Goal: Transaction & Acquisition: Purchase product/service

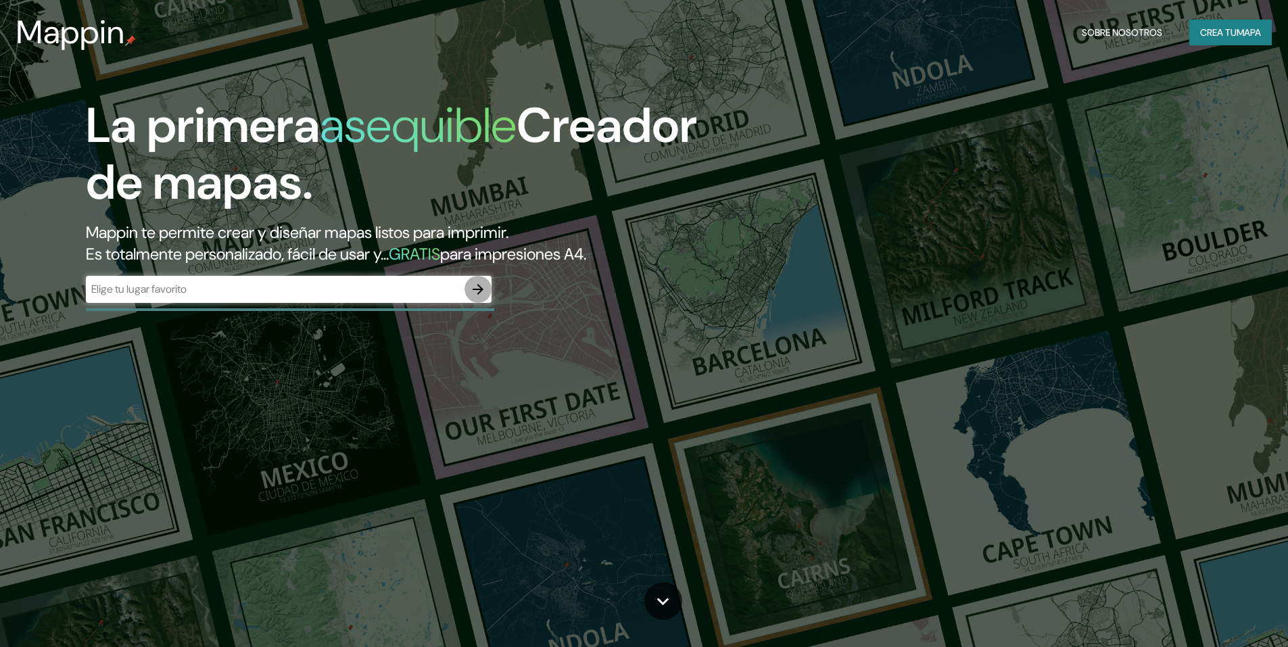
click at [480, 295] on icon "button" at bounding box center [478, 289] width 16 height 16
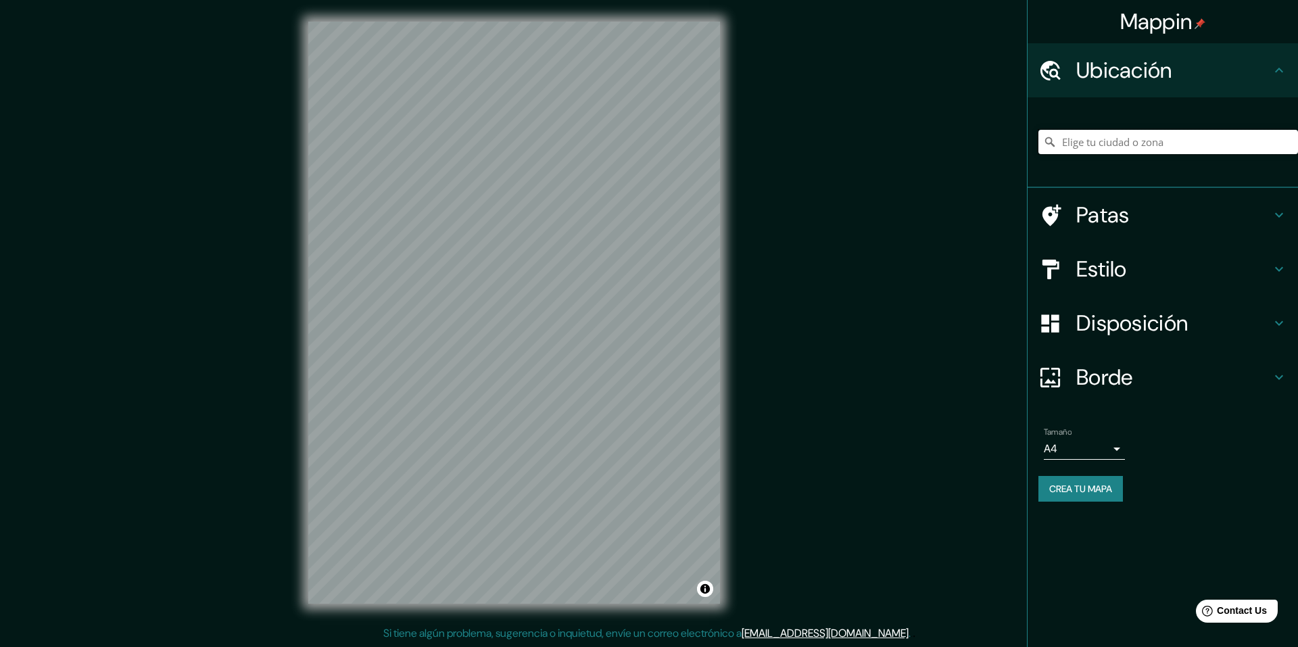
click at [1086, 151] on input "Elige tu ciudad o zona" at bounding box center [1168, 142] width 260 height 24
click at [1097, 138] on input "Elige tu ciudad o zona" at bounding box center [1168, 142] width 260 height 24
paste input "Galería de Arte Fan Zeng"
type input "Weng, arrondissement de Landshut, Baviera, Alemania"
click at [1115, 215] on font "Patas" at bounding box center [1102, 215] width 53 height 28
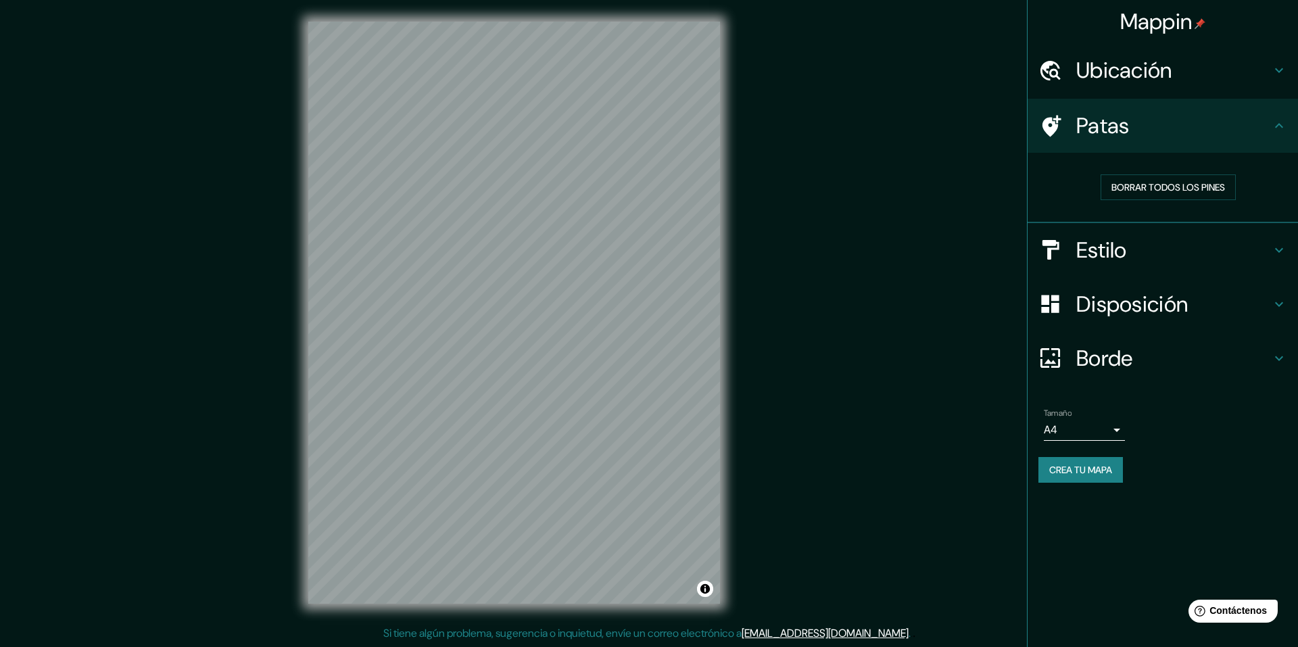
click at [1099, 145] on div "Patas" at bounding box center [1162, 126] width 270 height 54
click at [468, 304] on div "Mappin Ubicación Weng, arrondissement de Landshut, Baviera, Alemania Weng distr…" at bounding box center [649, 323] width 1298 height 647
click at [1129, 195] on font "Borrar todos los pines" at bounding box center [1168, 187] width 114 height 18
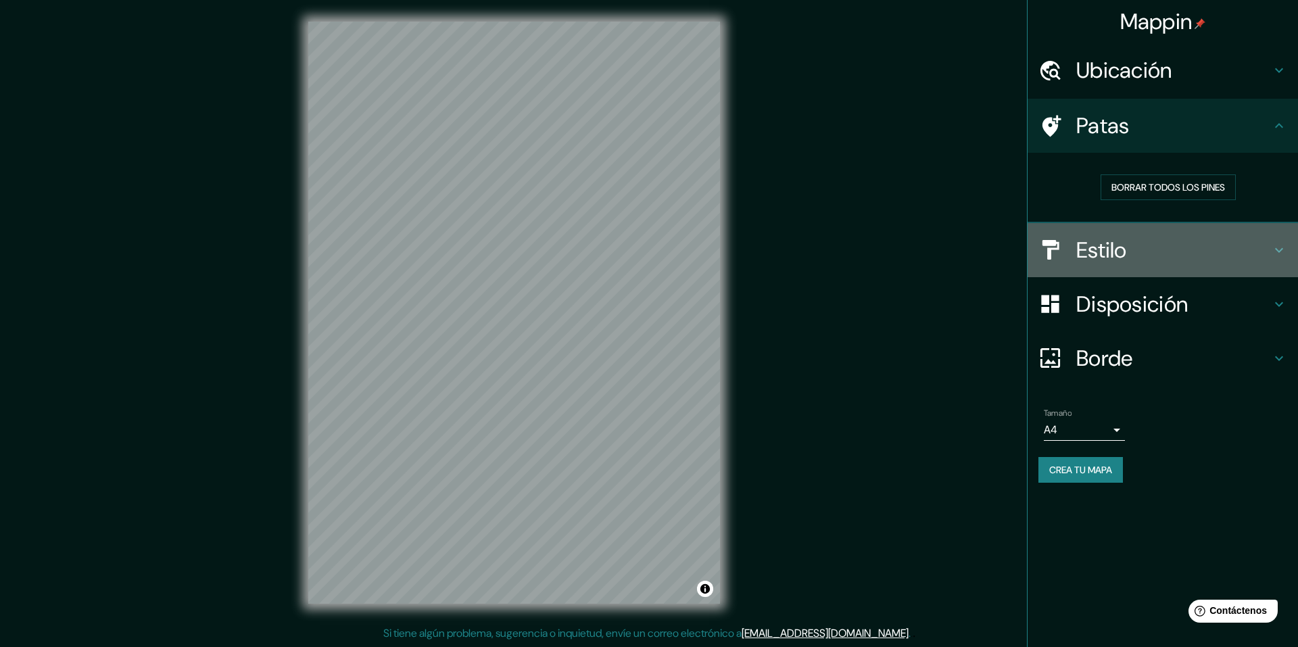
click at [1100, 258] on font "Estilo" at bounding box center [1101, 250] width 51 height 28
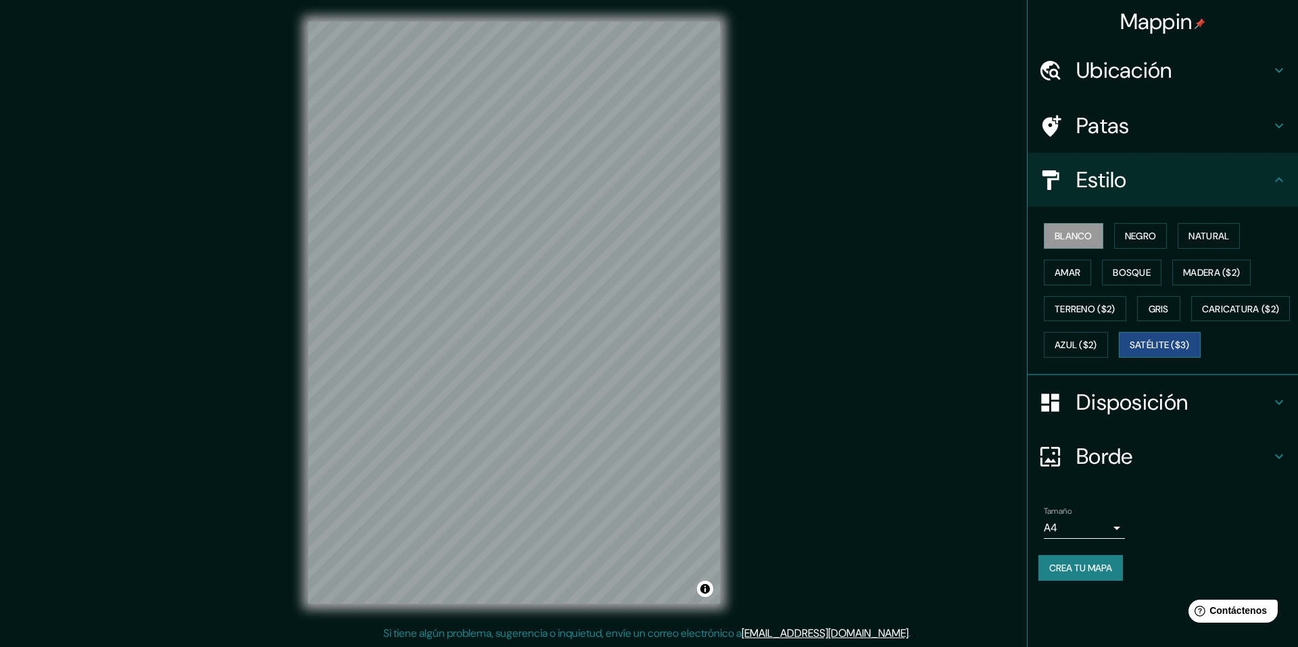
click at [1129, 351] on font "Satélite ($3)" at bounding box center [1159, 345] width 60 height 12
click at [1113, 319] on button "Terreno ($2)" at bounding box center [1085, 309] width 82 height 26
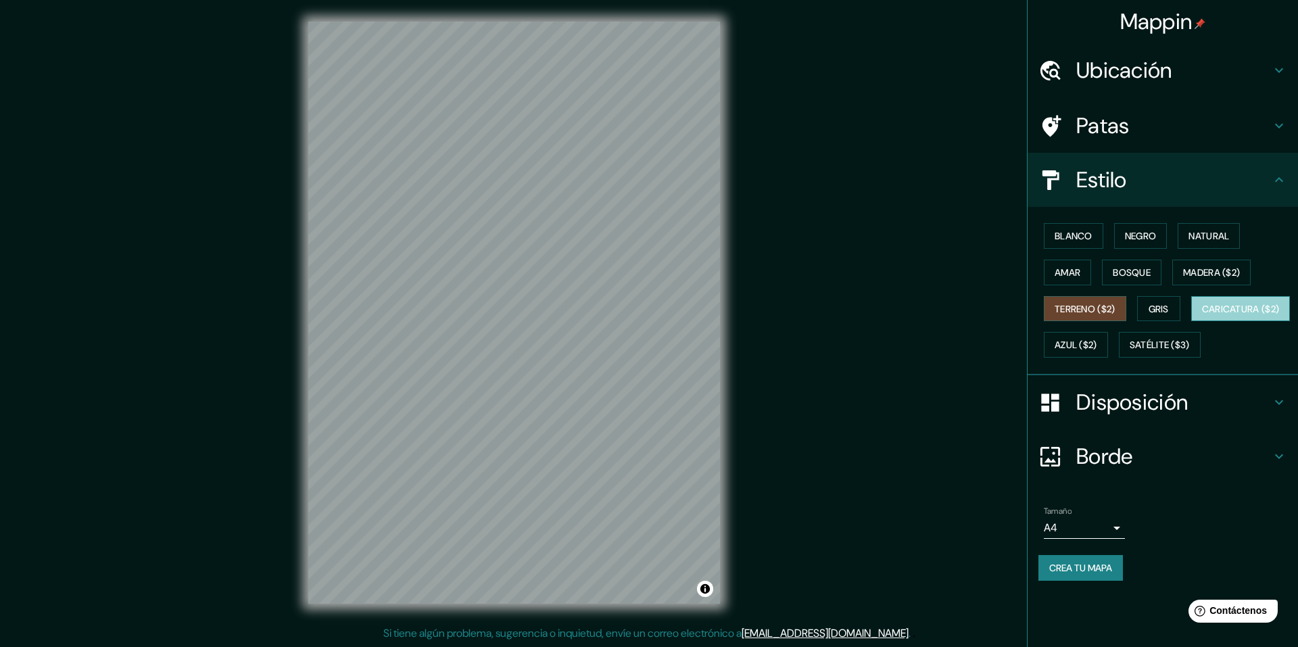
click at [1202, 315] on font "Caricatura ($2)" at bounding box center [1241, 309] width 78 height 12
click at [1079, 228] on font "Blanco" at bounding box center [1073, 236] width 38 height 18
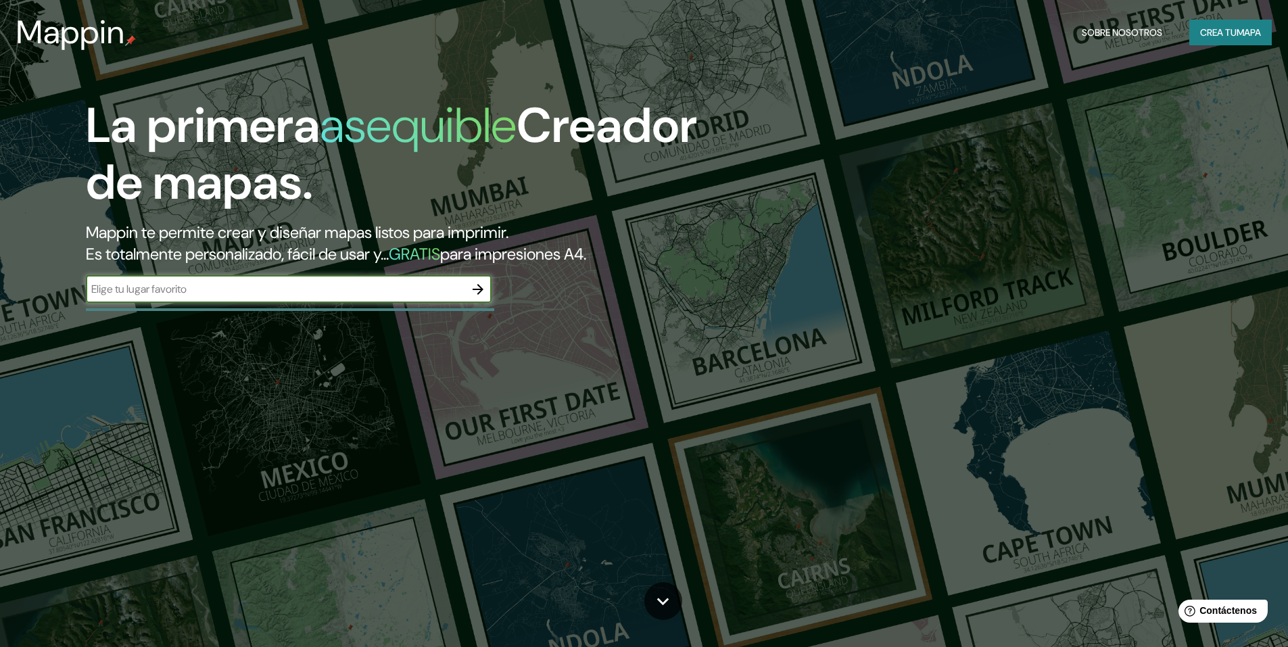
click at [471, 291] on icon "button" at bounding box center [478, 289] width 16 height 16
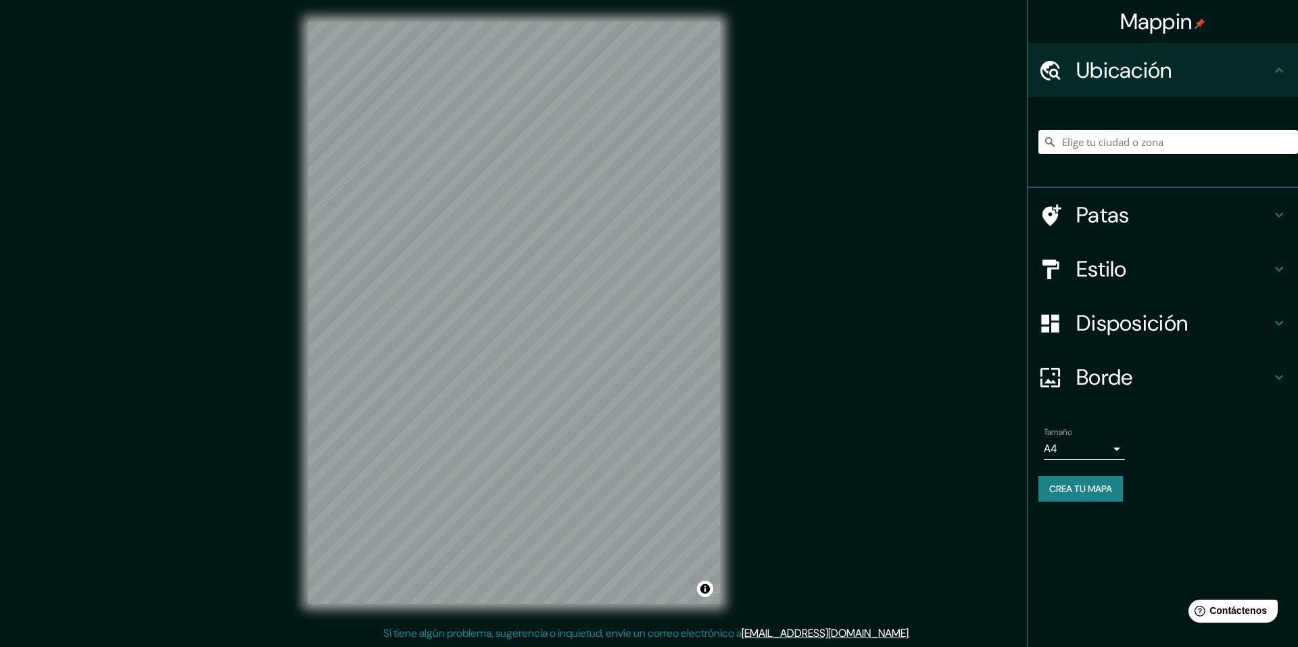
click at [1074, 143] on input "Elige tu ciudad o zona" at bounding box center [1168, 142] width 260 height 24
paste input "Galería de Arte Fan Zeng"
type input "Zengeröd, Winklarn, [GEOGRAPHIC_DATA], [GEOGRAPHIC_DATA]"
click at [1129, 324] on font "Disposición" at bounding box center [1132, 323] width 112 height 28
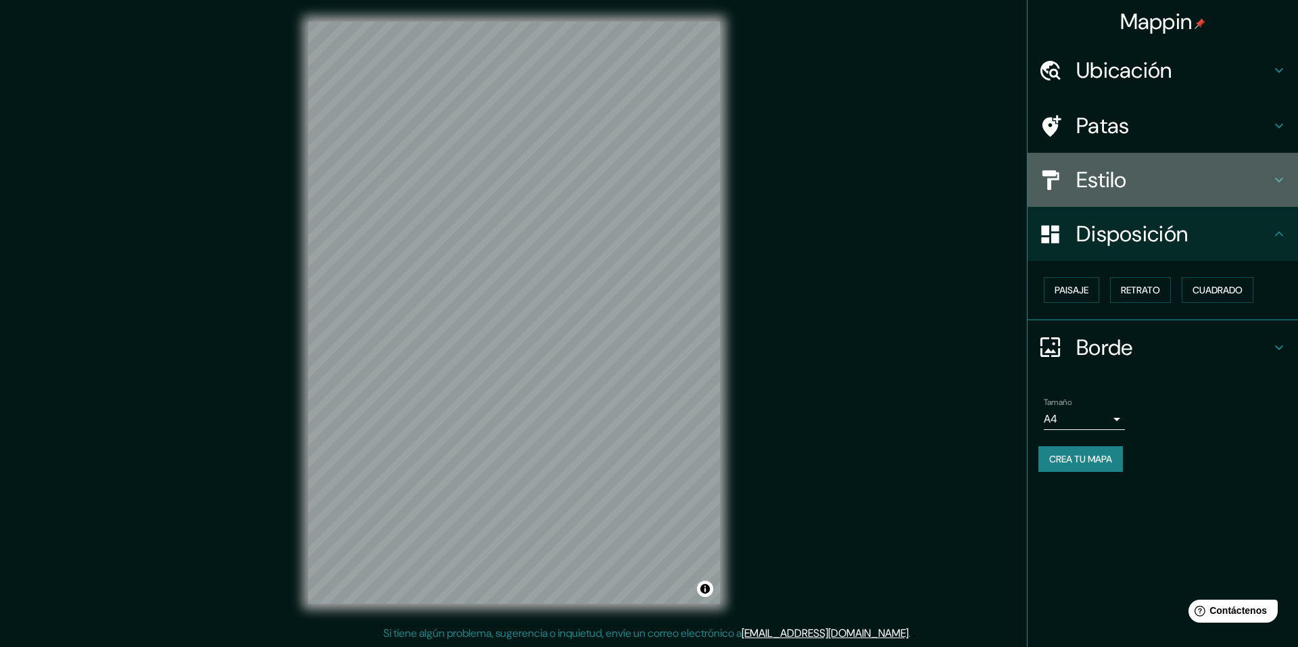
click at [1146, 180] on h4 "Estilo" at bounding box center [1173, 179] width 195 height 27
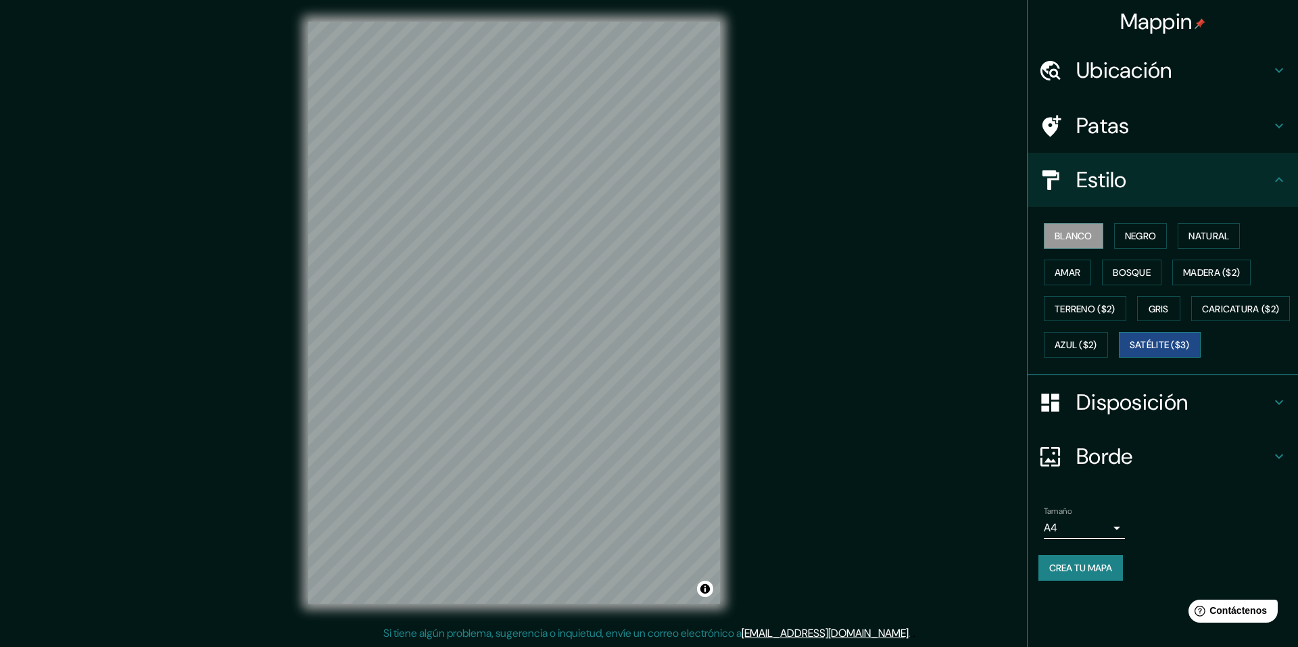
click at [1129, 351] on font "Satélite ($3)" at bounding box center [1159, 345] width 60 height 12
